Goal: Task Accomplishment & Management: Manage account settings

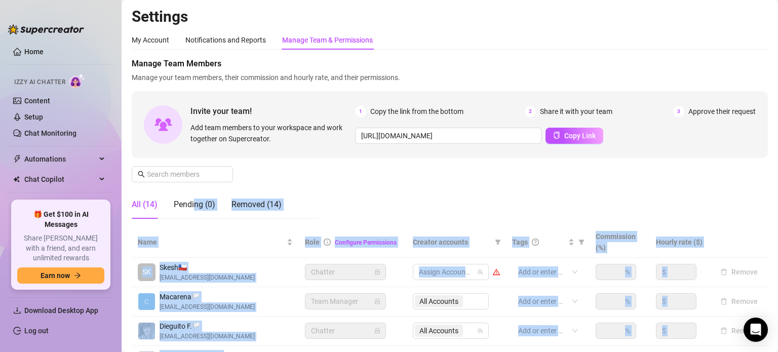
click at [297, 184] on div "Manage Team Members Manage your team members, their commission and hourly rate,…" at bounding box center [450, 142] width 636 height 169
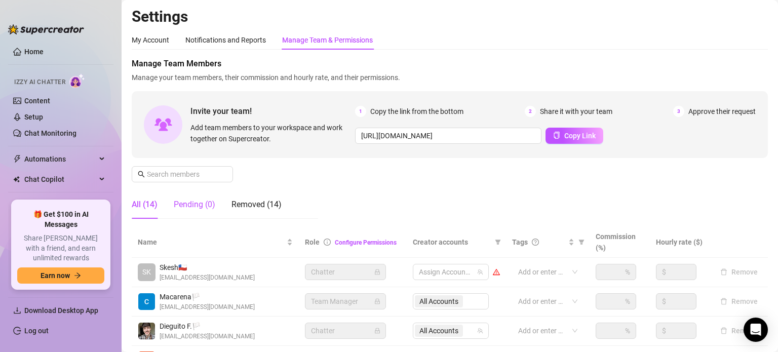
click at [188, 210] on div "Pending (0)" at bounding box center [195, 205] width 42 height 12
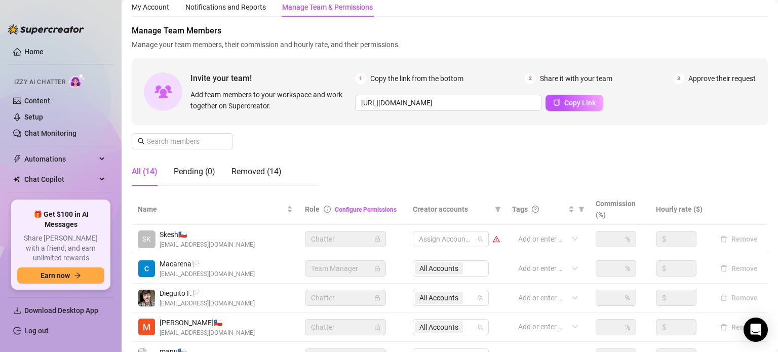
scroll to position [51, 0]
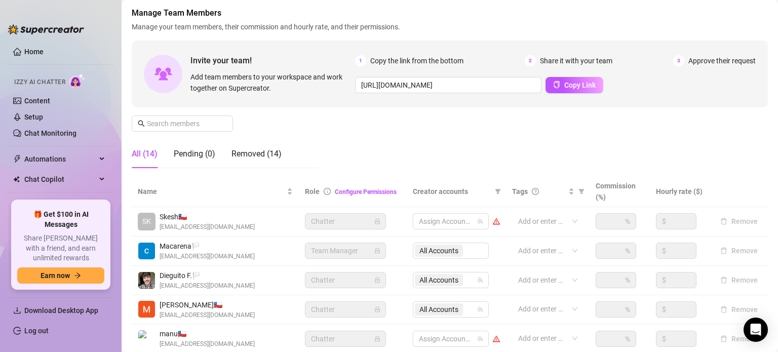
click at [520, 126] on div "Manage Team Members Manage your team members, their commission and hourly rate,…" at bounding box center [450, 91] width 636 height 169
click at [668, 83] on div "https://console.supercreator.app/invite?code=zK9EhniW1NghvEd7glKTUyQMw5x2&works…" at bounding box center [555, 85] width 401 height 16
